Goal: Complete application form

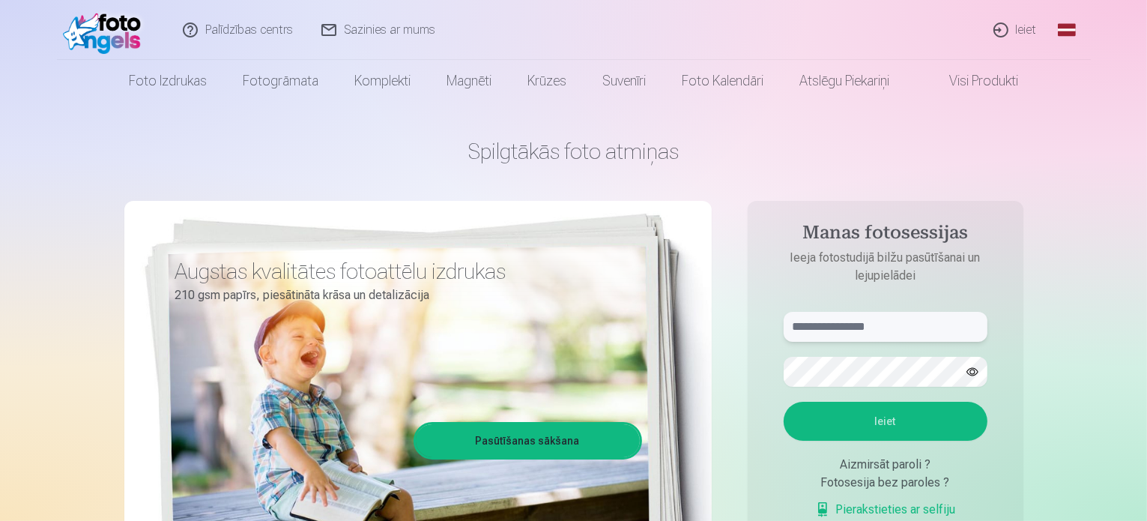
click at [914, 331] on input "text" at bounding box center [886, 327] width 204 height 30
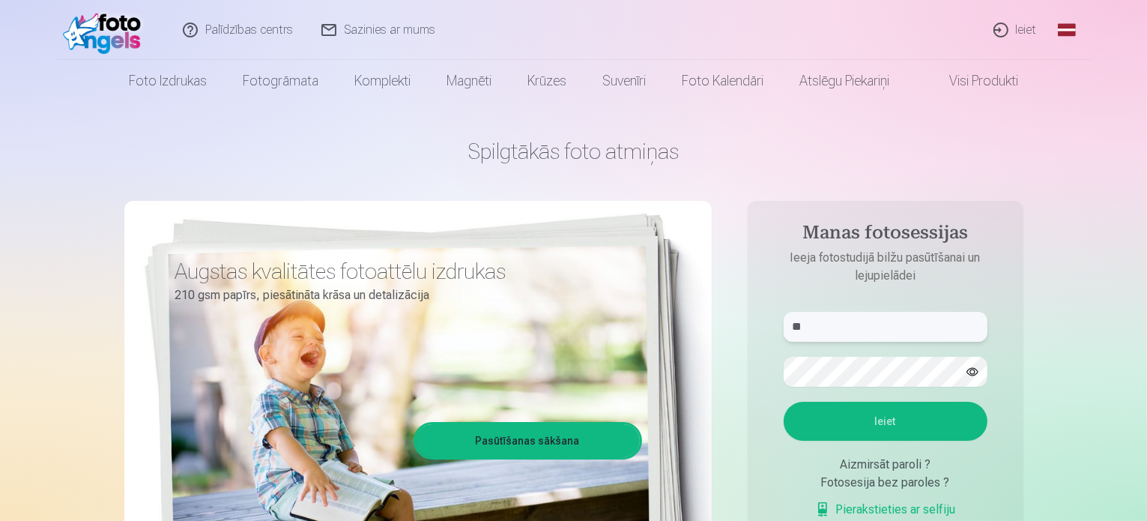
type input "**"
